Goal: Task Accomplishment & Management: Manage account settings

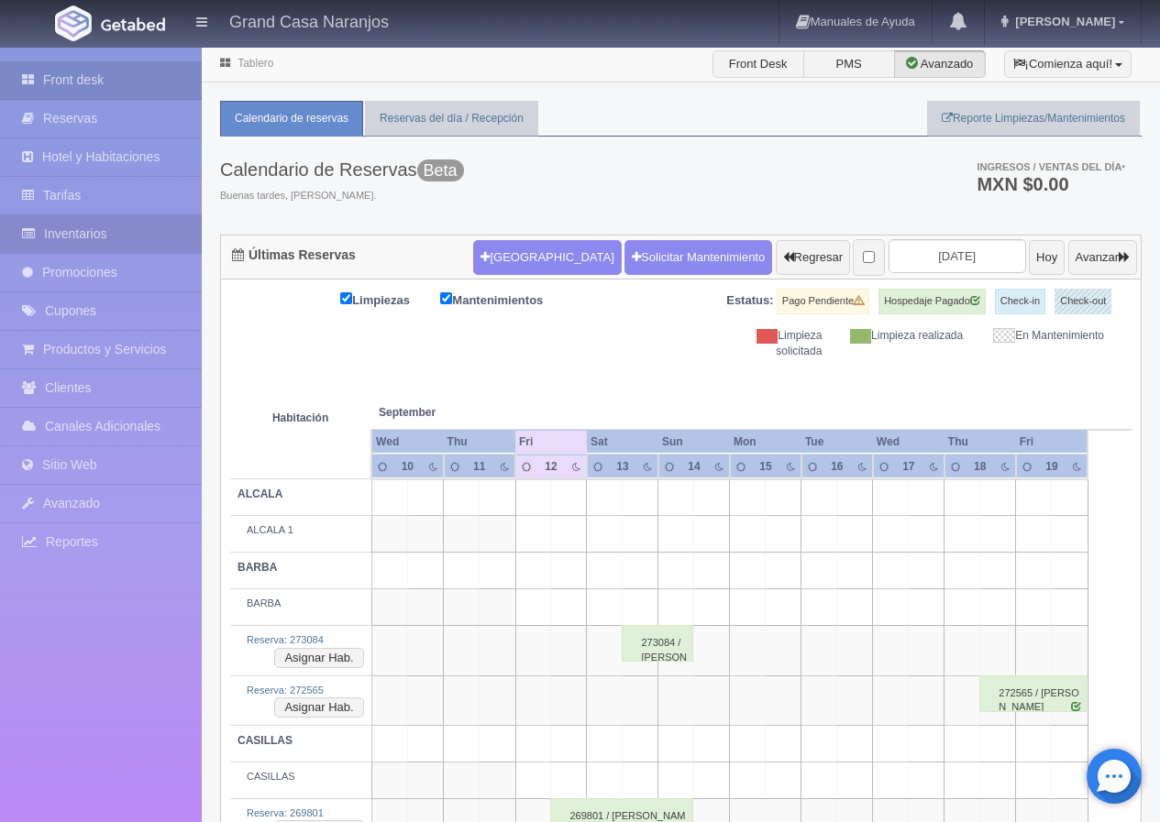
click at [122, 232] on link "Inventarios" at bounding box center [101, 234] width 202 height 38
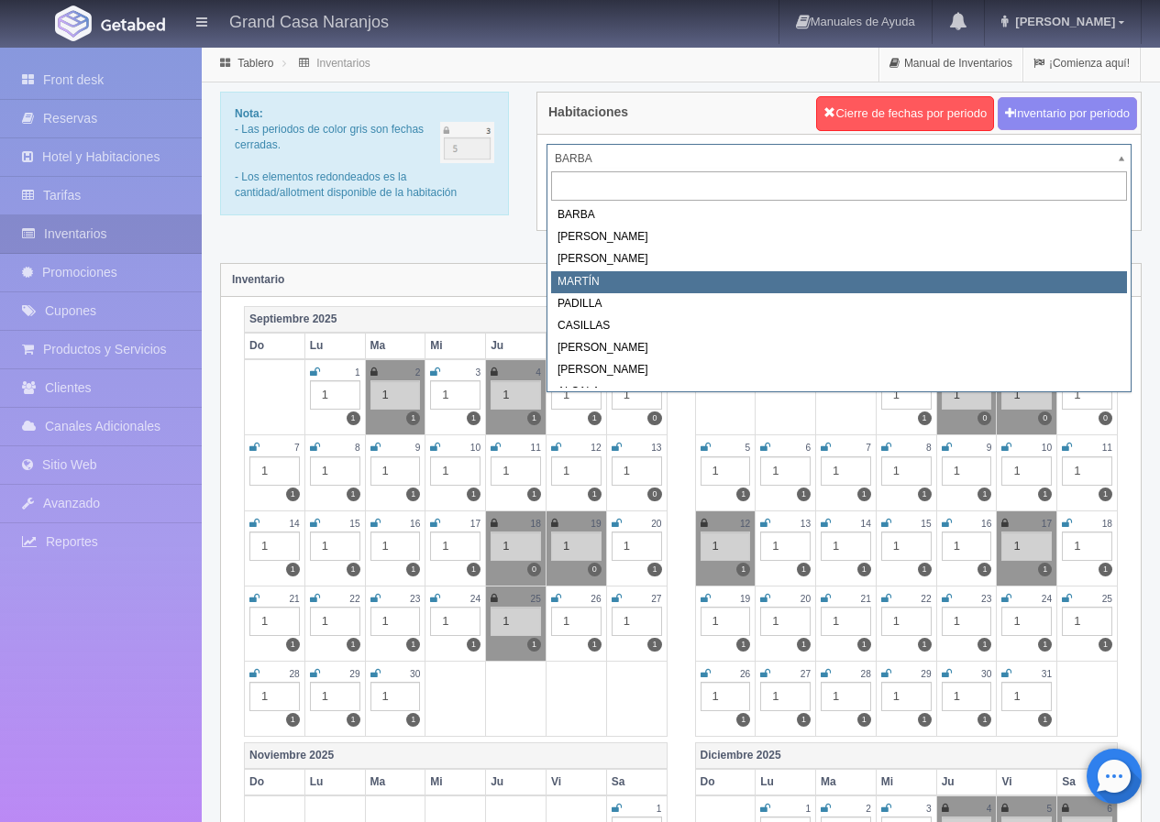
select select "2063"
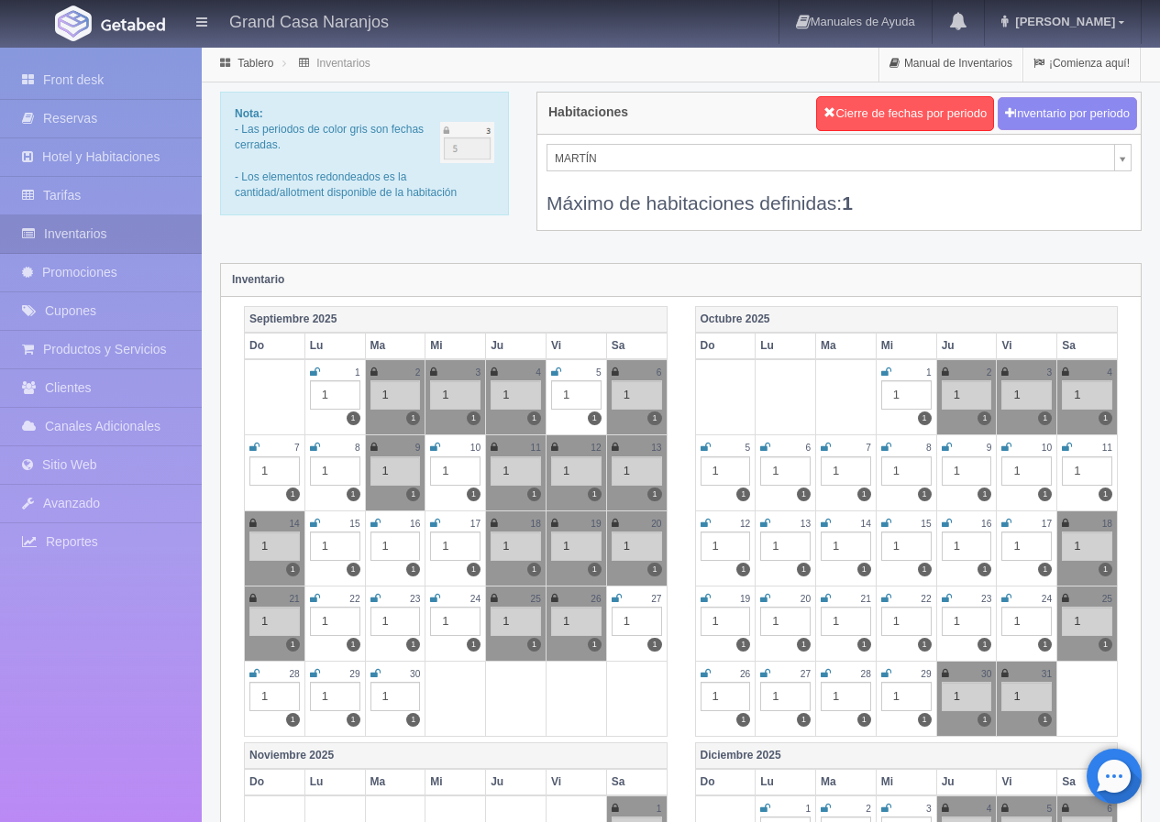
click at [374, 600] on icon at bounding box center [375, 598] width 10 height 11
